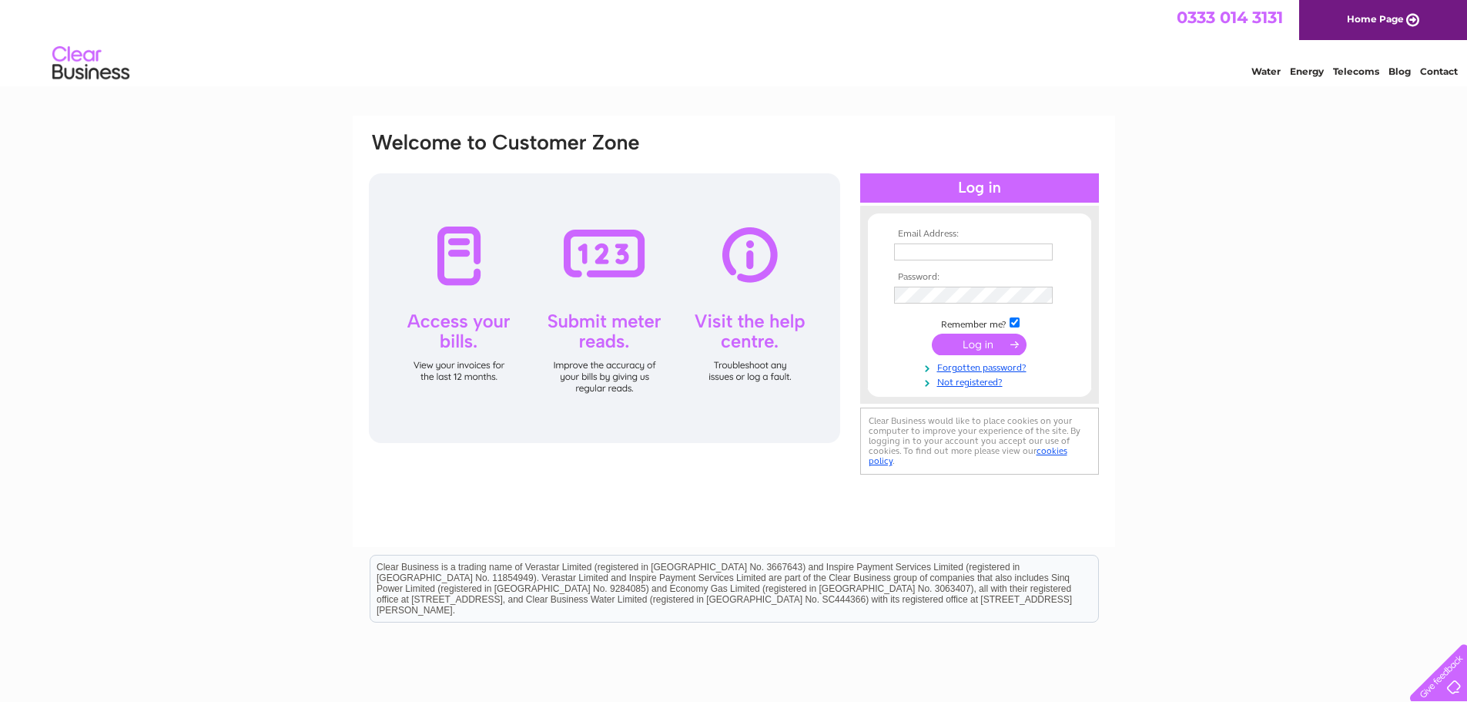
click at [1028, 250] on input "text" at bounding box center [973, 251] width 159 height 17
type input "italianpizzascrawley@yahoo.co.uk"
click at [980, 345] on input "submit" at bounding box center [979, 345] width 95 height 22
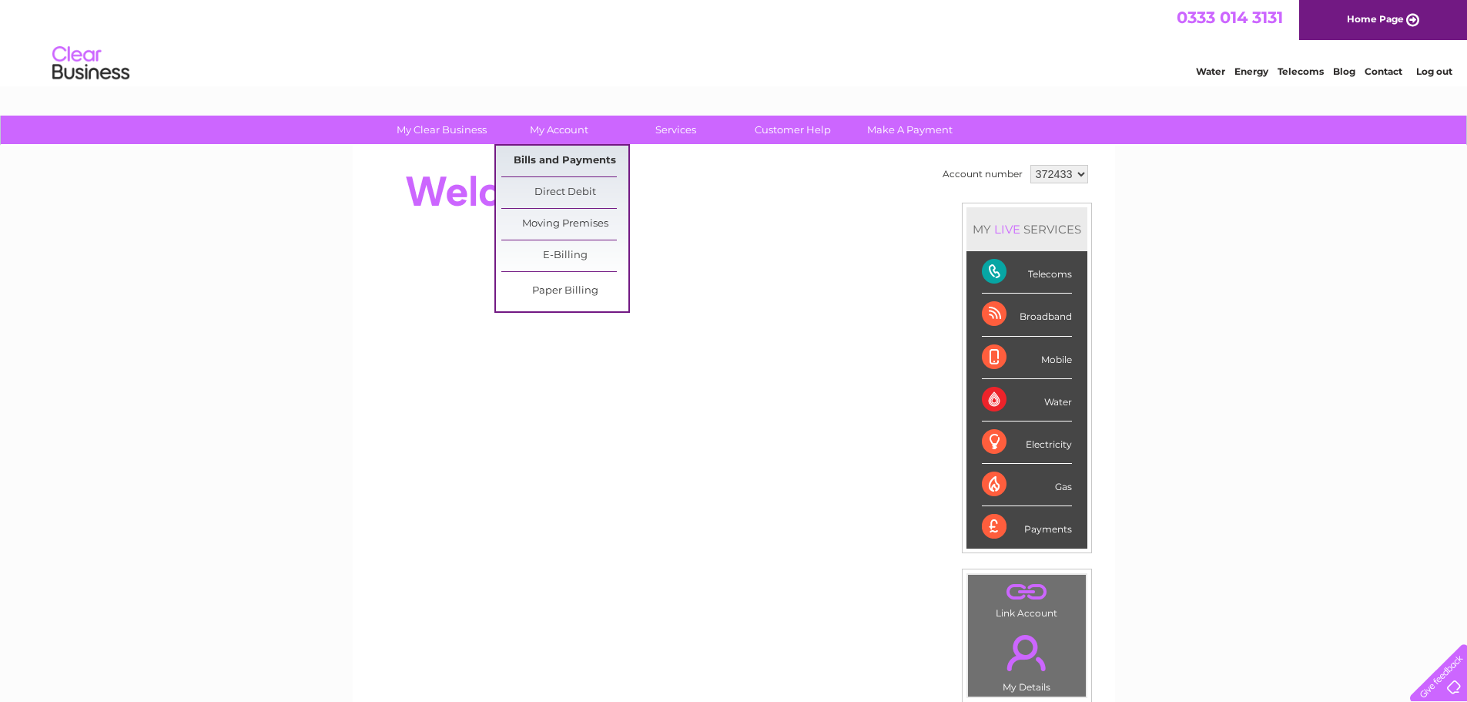
click at [572, 159] on link "Bills and Payments" at bounding box center [564, 161] width 127 height 31
click at [574, 166] on link "Bills and Payments" at bounding box center [564, 161] width 127 height 31
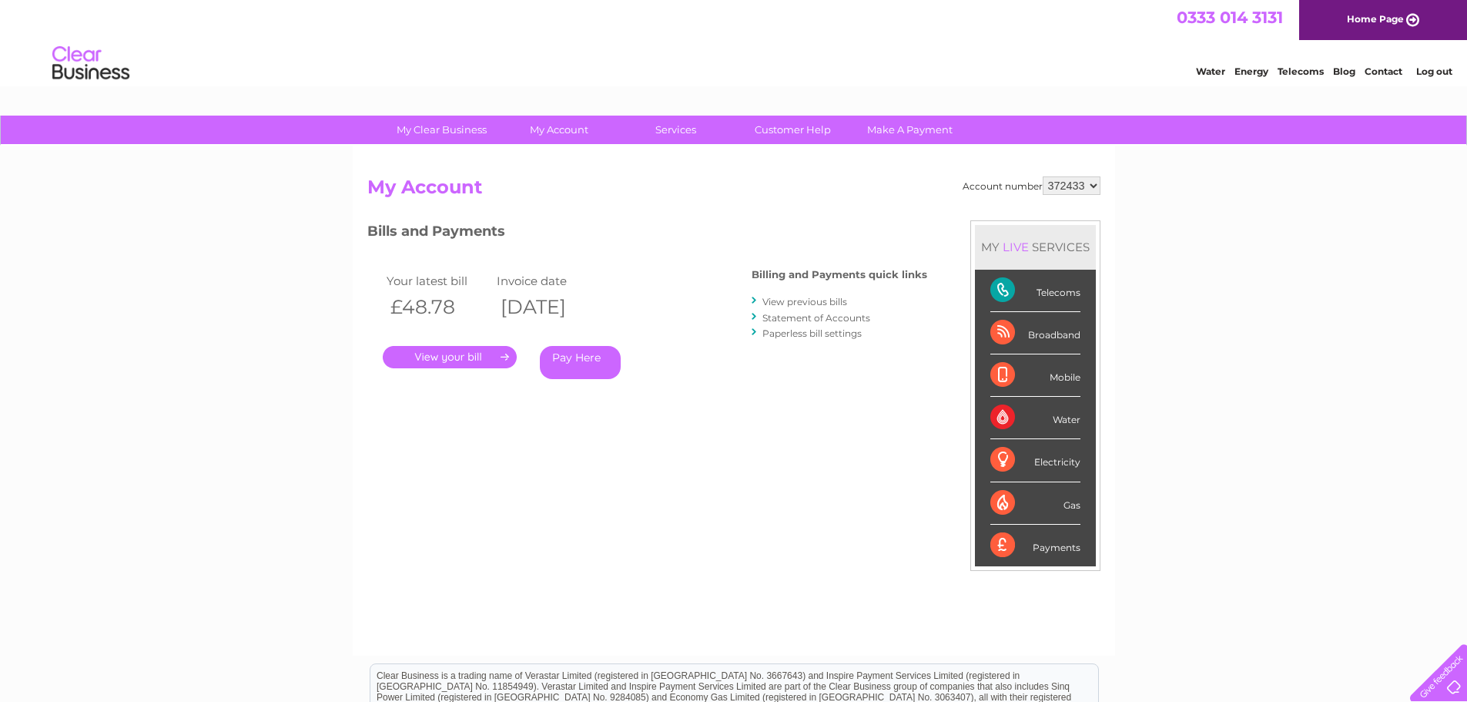
click at [482, 354] on link "." at bounding box center [450, 357] width 134 height 22
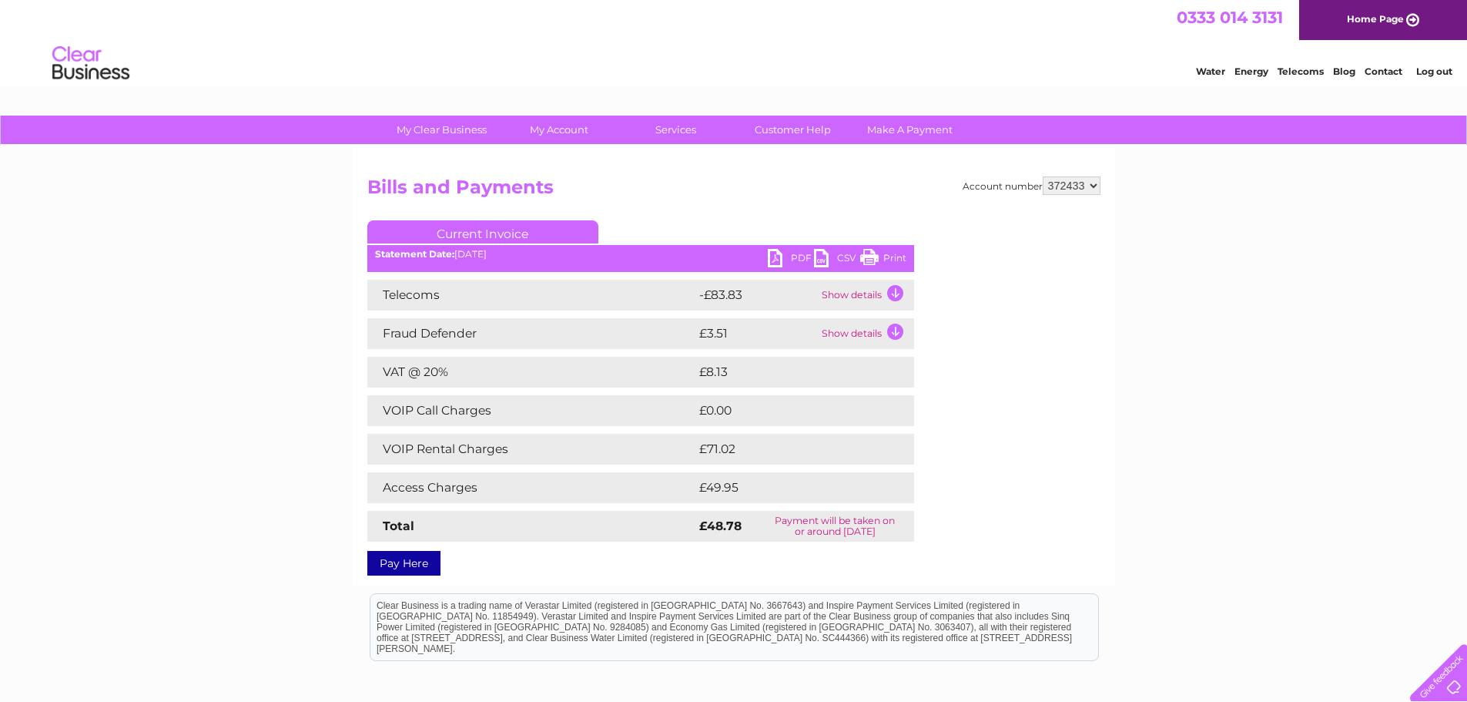
click at [899, 289] on td "Show details" at bounding box center [866, 295] width 96 height 31
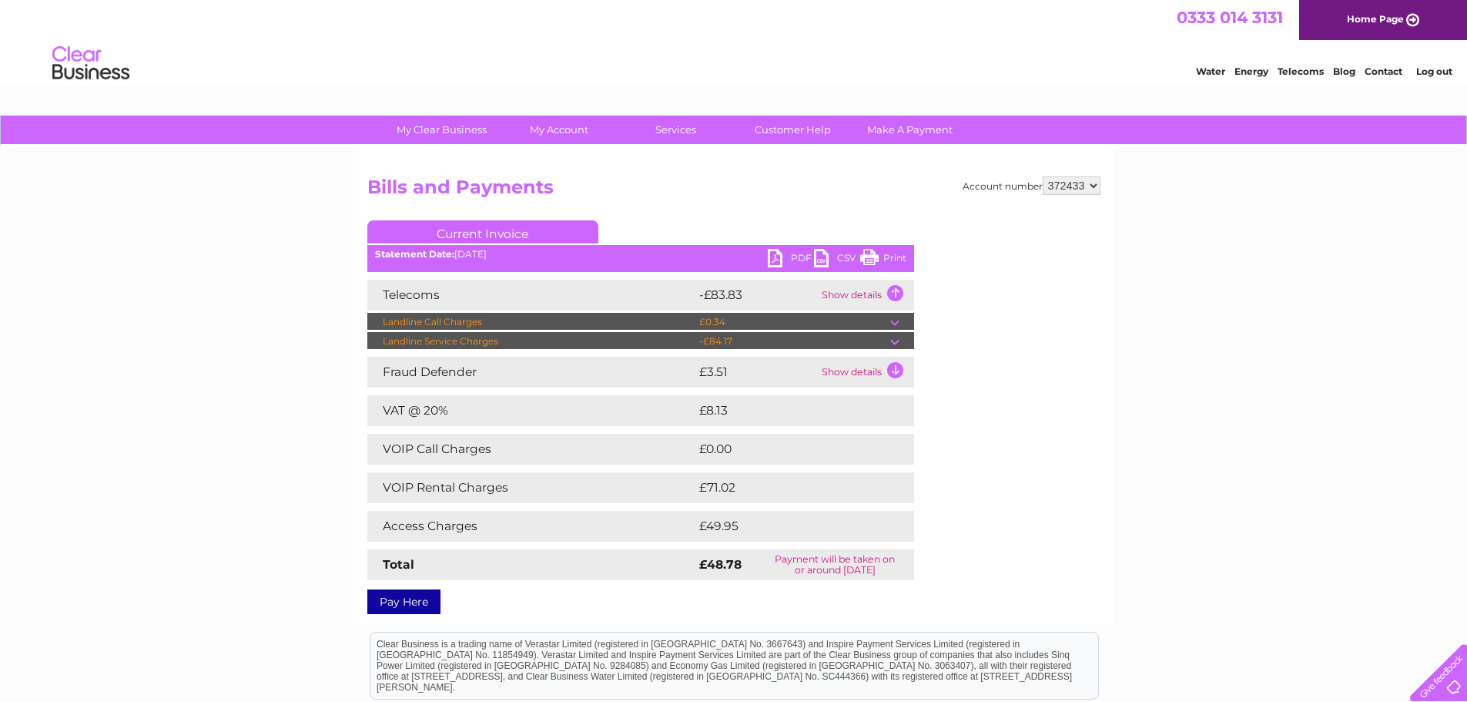
click at [899, 292] on td "Show details" at bounding box center [866, 295] width 96 height 31
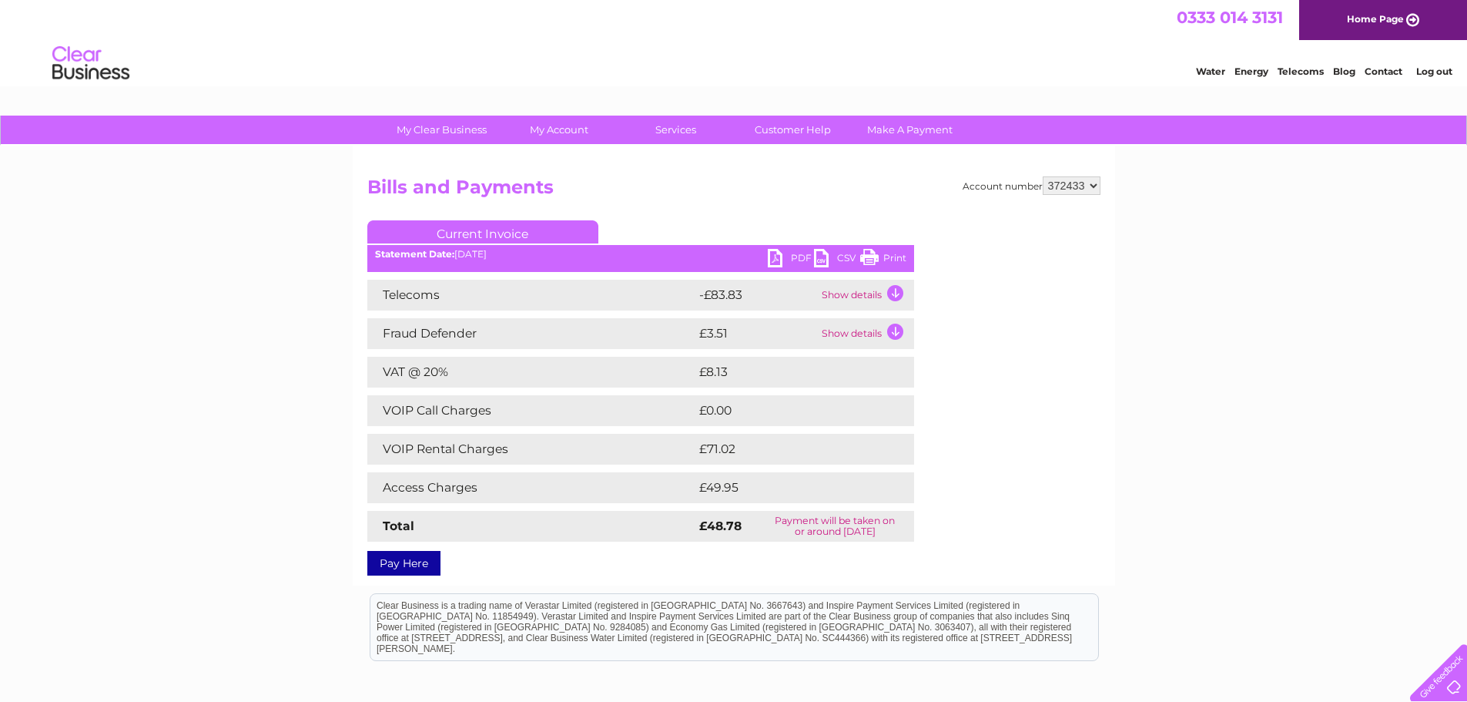
click at [899, 293] on td "Show details" at bounding box center [866, 295] width 96 height 31
